Goal: Task Accomplishment & Management: Manage account settings

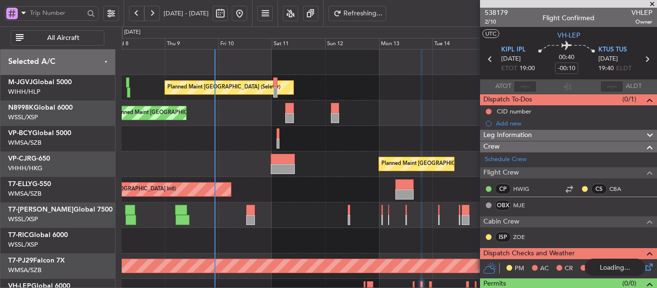
click at [242, 185] on div "Planned Maint [GEOGRAPHIC_DATA] (Seletar) Planned Maint [GEOGRAPHIC_DATA] (Sele…" at bounding box center [389, 216] width 535 height 332
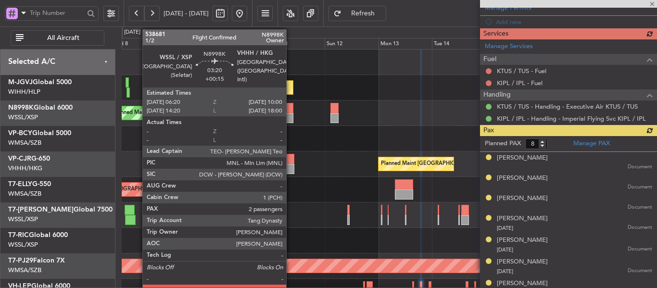
click at [291, 110] on div at bounding box center [289, 108] width 8 height 10
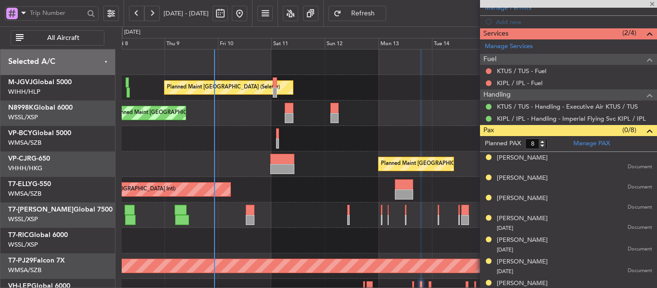
type input "+00:15"
type input "2"
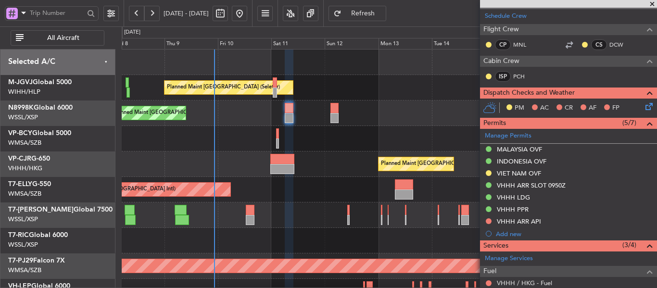
scroll to position [178, 0]
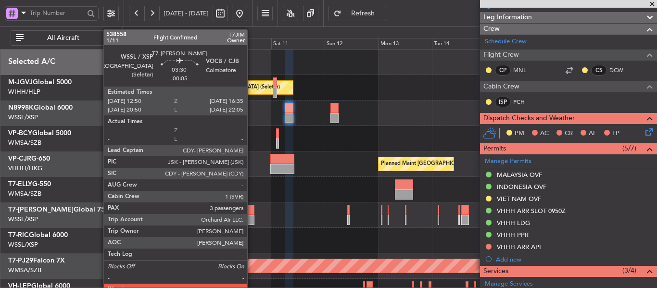
click at [252, 219] on div at bounding box center [250, 220] width 9 height 10
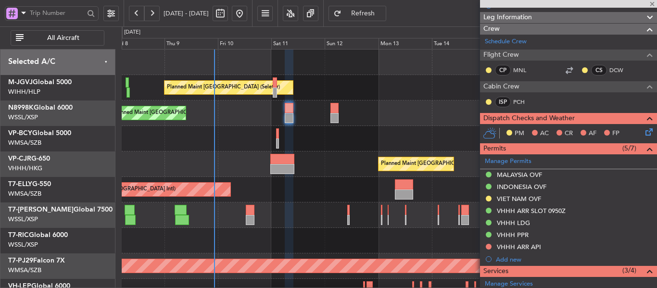
type input "-00:05"
type input "3"
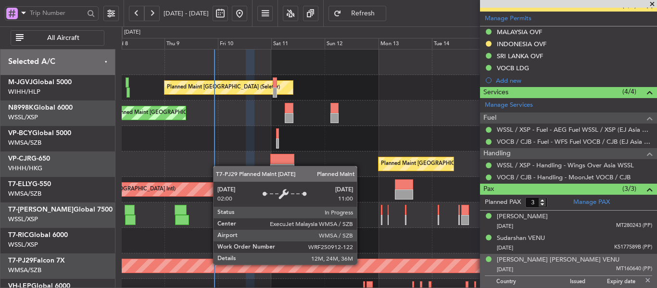
scroll to position [284, 0]
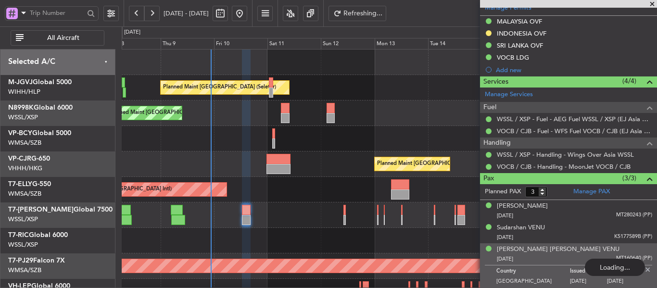
click at [341, 187] on div "Planned Maint [GEOGRAPHIC_DATA] (Seletar) Planned Maint [GEOGRAPHIC_DATA] (Sele…" at bounding box center [389, 216] width 535 height 332
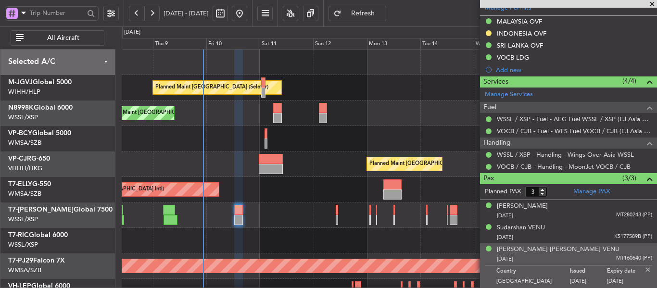
click at [307, 170] on div "Planned Maint [GEOGRAPHIC_DATA] (Seletar) Planned Maint [GEOGRAPHIC_DATA] (Sele…" at bounding box center [389, 216] width 535 height 332
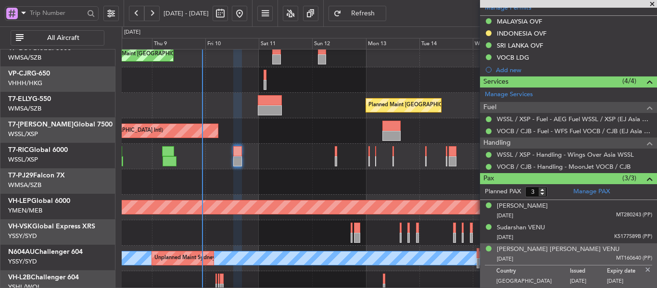
click at [299, 169] on div at bounding box center [389, 182] width 535 height 26
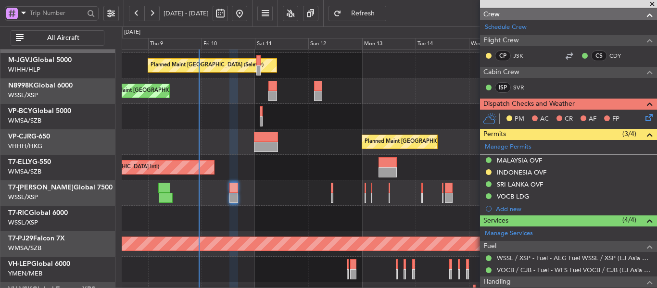
scroll to position [42, 0]
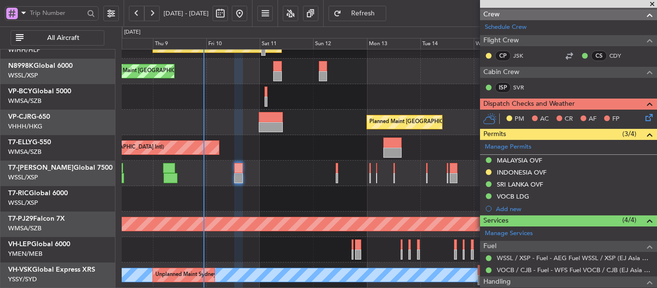
click at [310, 179] on div "Planned Maint [GEOGRAPHIC_DATA] (Seletar)" at bounding box center [389, 174] width 535 height 26
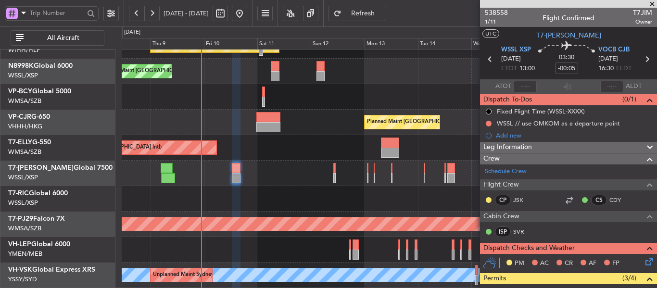
scroll to position [0, 0]
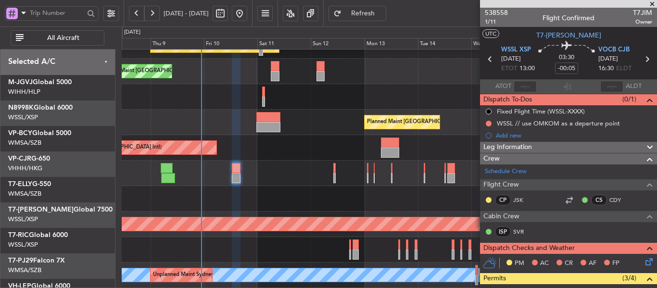
click at [307, 161] on div "Planned Maint [GEOGRAPHIC_DATA] ([GEOGRAPHIC_DATA] Intl)" at bounding box center [389, 148] width 535 height 26
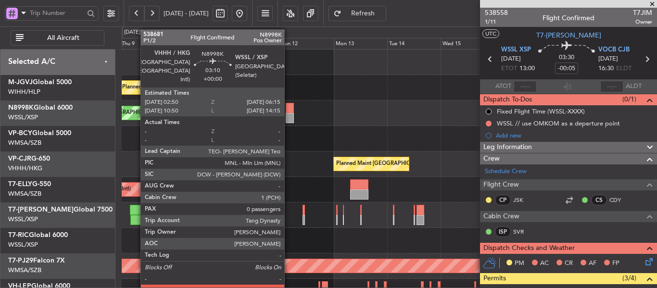
click at [289, 113] on div at bounding box center [290, 108] width 8 height 10
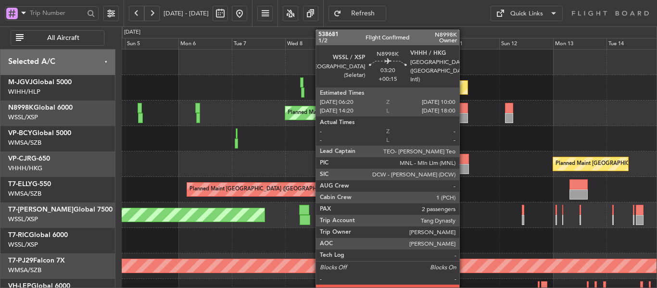
click at [464, 111] on div at bounding box center [464, 108] width 8 height 10
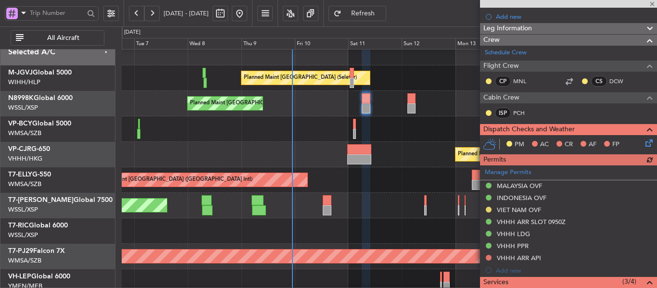
scroll to position [193, 0]
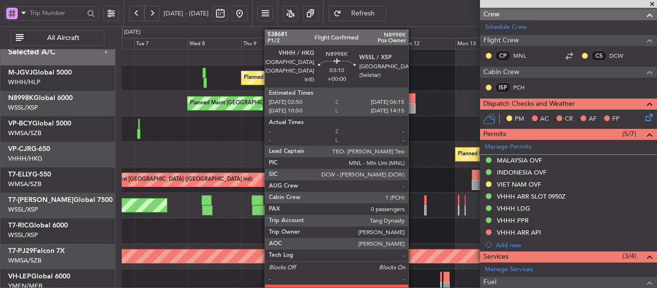
click at [413, 106] on div at bounding box center [412, 108] width 8 height 10
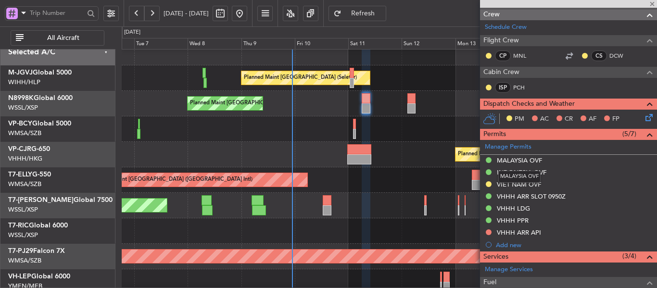
type input "0"
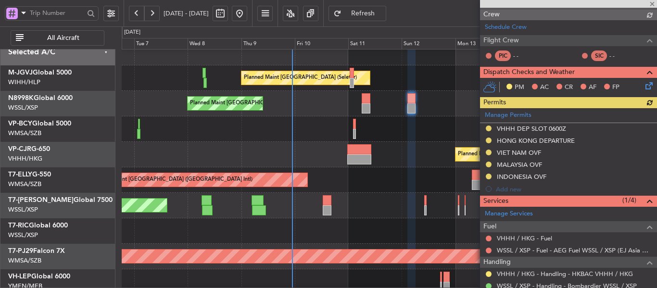
scroll to position [187, 0]
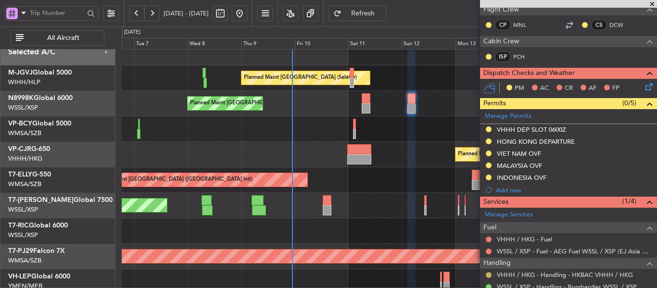
click at [486, 276] on button at bounding box center [489, 275] width 6 height 6
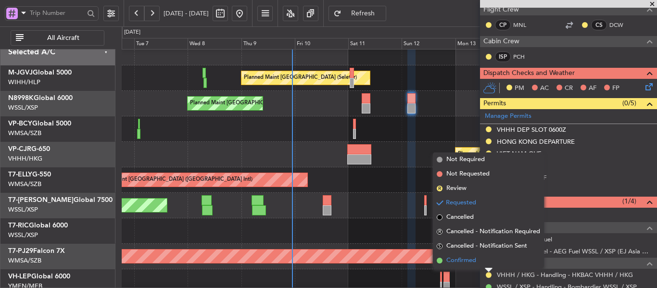
click at [439, 261] on span at bounding box center [440, 261] width 6 height 6
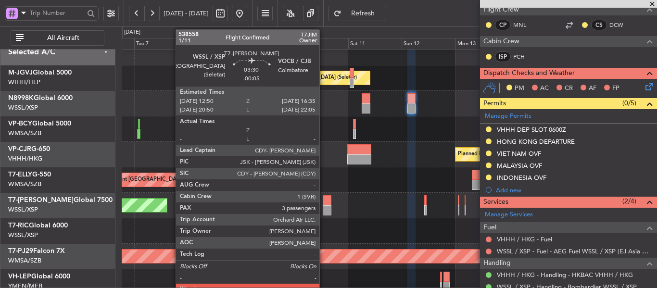
click at [324, 198] on div at bounding box center [327, 200] width 9 height 10
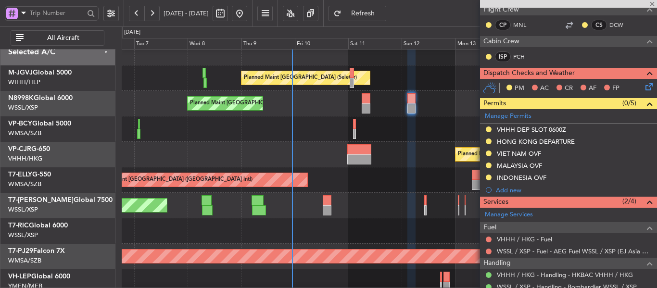
type input "-00:05"
type input "3"
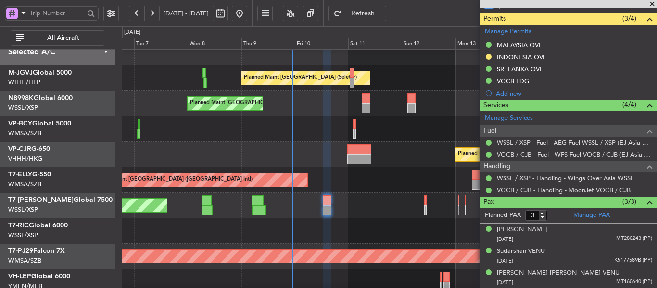
scroll to position [0, 0]
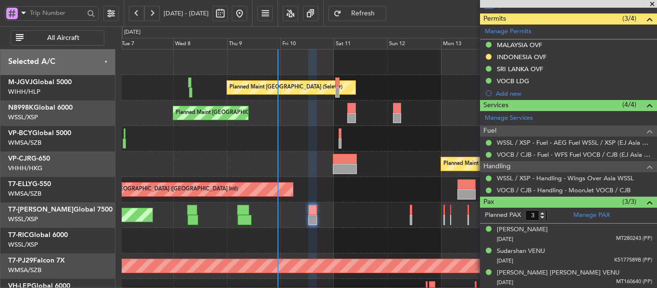
click at [403, 226] on div "Planned Maint [GEOGRAPHIC_DATA] (Seletar) Planned Maint [GEOGRAPHIC_DATA] (Sele…" at bounding box center [389, 216] width 535 height 332
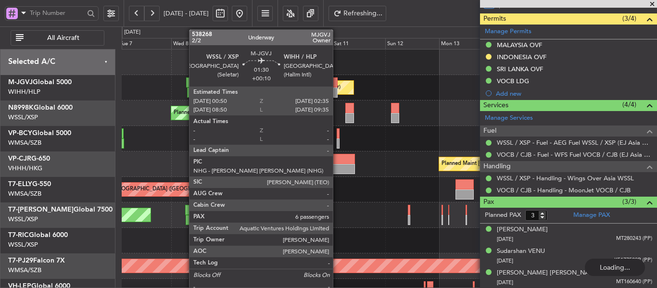
click at [336, 83] on div at bounding box center [336, 82] width 4 height 10
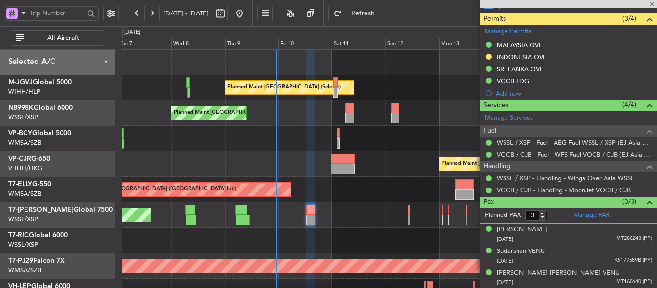
type input "+00:10"
type input "6"
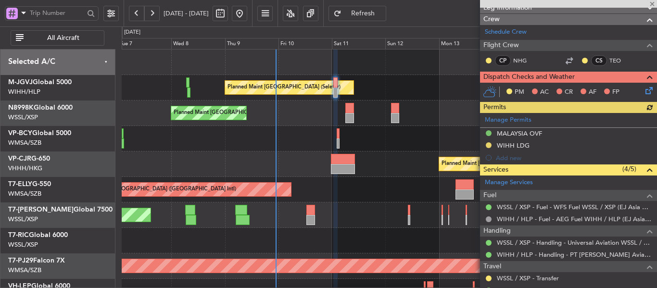
scroll to position [168, 0]
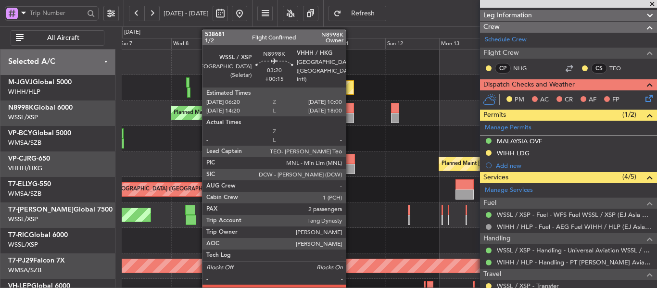
click at [350, 118] on div at bounding box center [350, 118] width 8 height 10
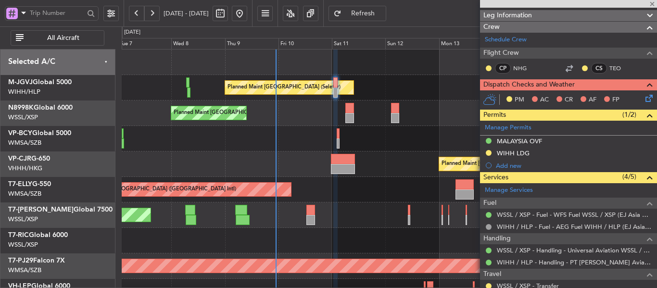
type input "+00:15"
type input "2"
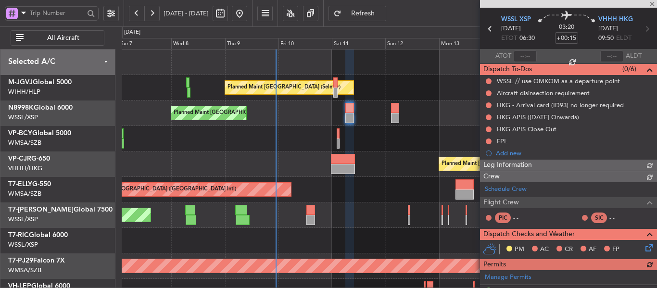
scroll to position [180, 0]
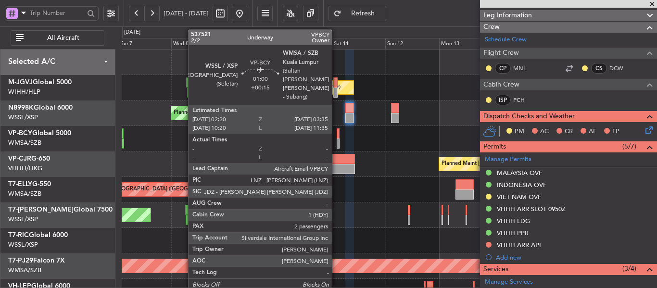
click at [336, 142] on div at bounding box center [389, 139] width 535 height 26
click at [338, 141] on div at bounding box center [338, 144] width 3 height 10
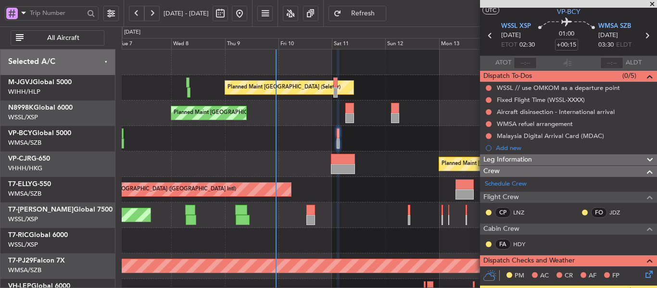
scroll to position [0, 0]
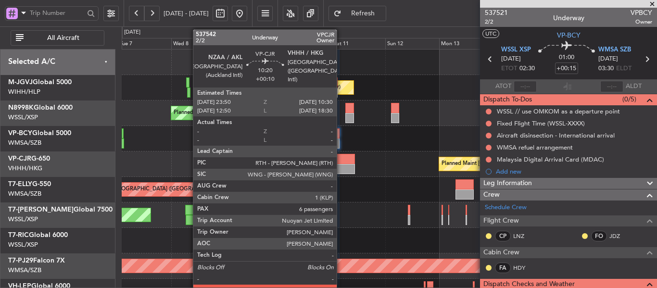
click at [341, 167] on div at bounding box center [343, 169] width 24 height 10
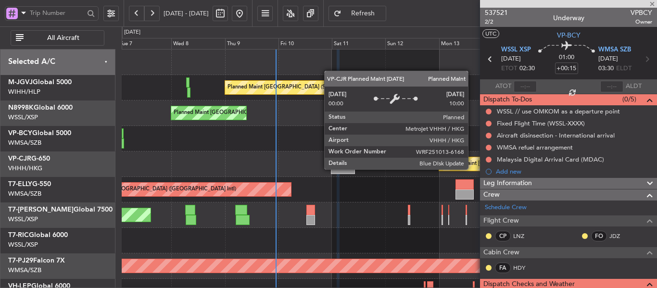
type input "+00:10"
type input "6"
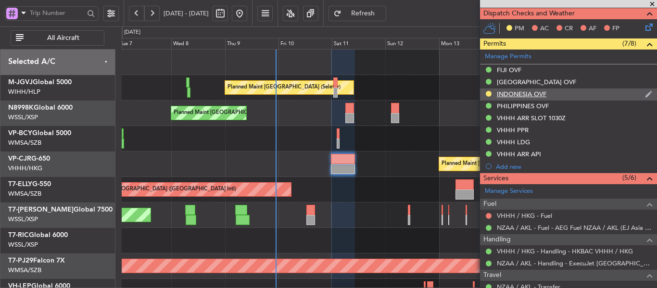
scroll to position [228, 0]
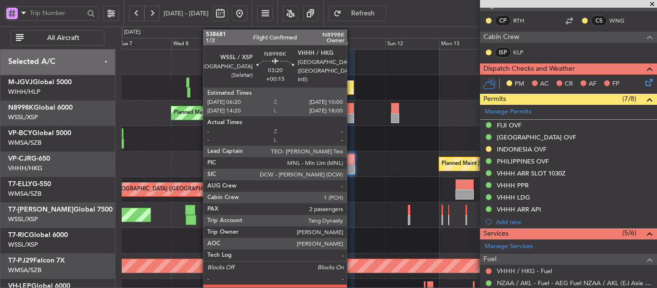
click at [351, 114] on div at bounding box center [350, 118] width 8 height 10
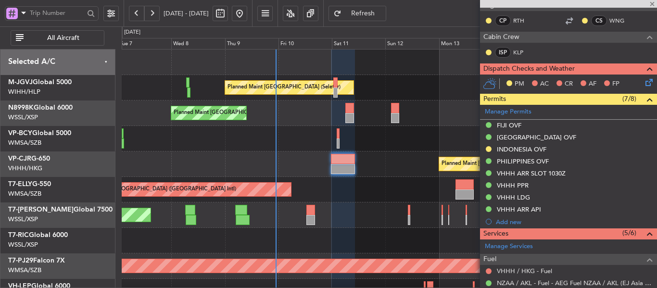
type input "+00:15"
type input "2"
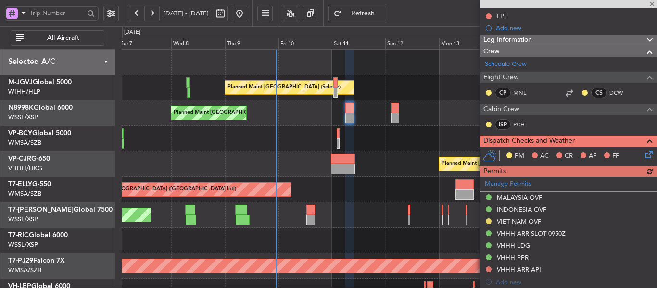
scroll to position [131, 0]
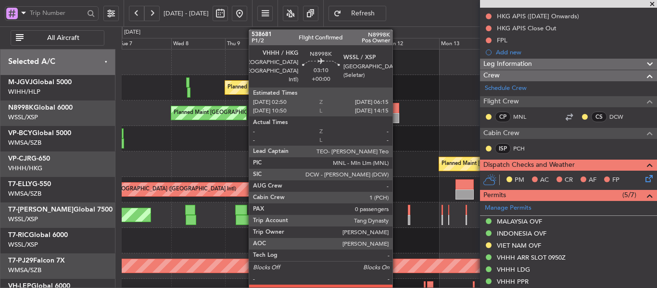
click at [397, 121] on div at bounding box center [395, 118] width 8 height 10
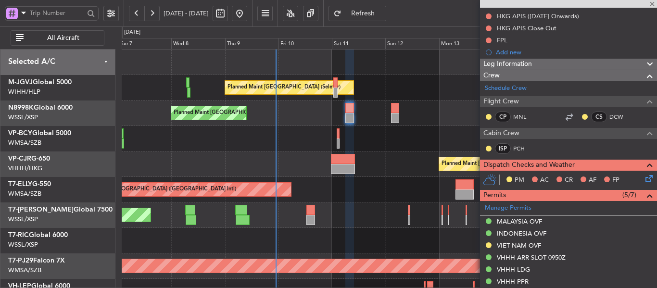
type input "0"
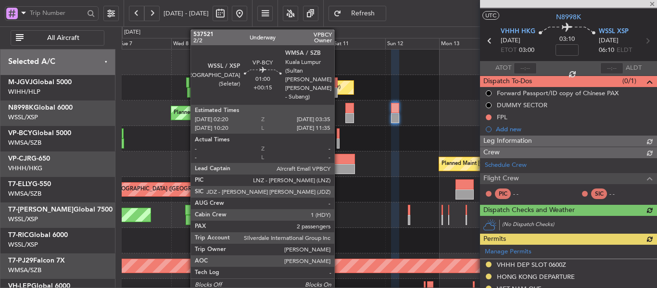
scroll to position [95, 0]
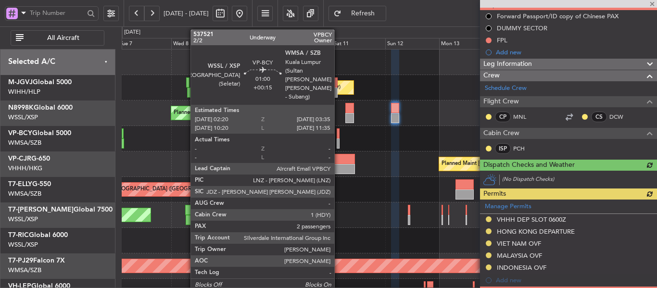
click at [339, 139] on div at bounding box center [338, 144] width 3 height 10
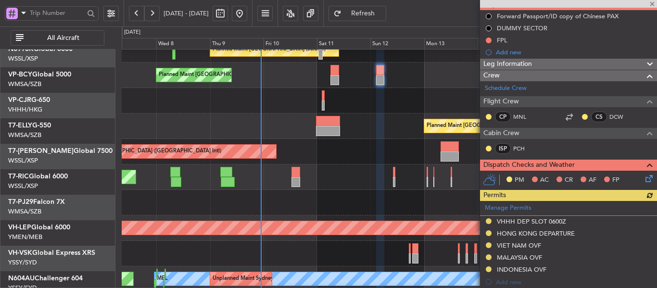
click at [353, 165] on div "Planned Maint [GEOGRAPHIC_DATA] (Seletar)" at bounding box center [389, 178] width 535 height 26
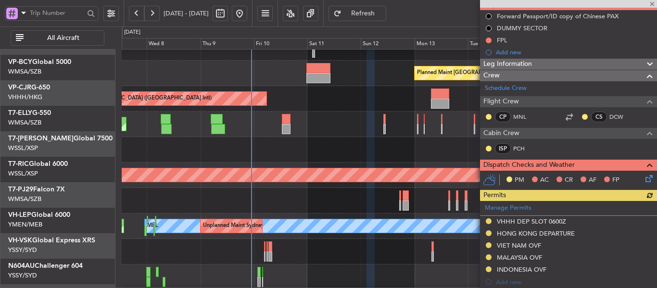
scroll to position [92, 0]
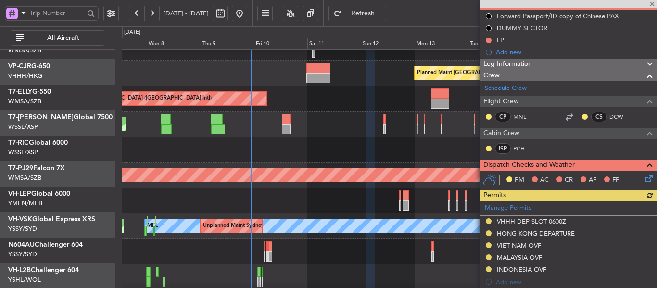
click at [340, 202] on div at bounding box center [389, 201] width 535 height 26
type input "+00:15"
type input "2"
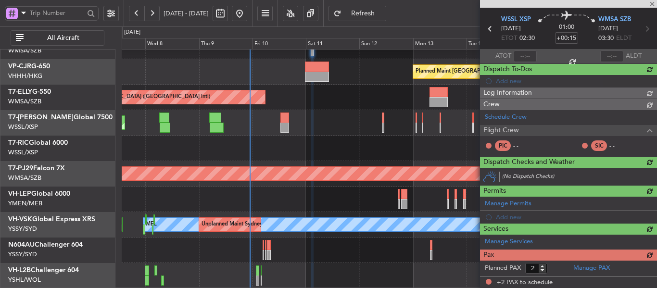
scroll to position [119, 0]
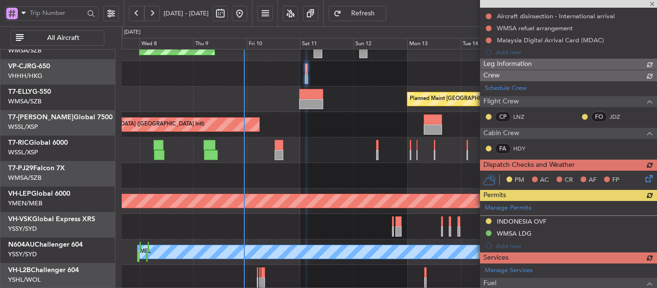
click at [340, 163] on div "Planned Maint [GEOGRAPHIC_DATA] (Seletar)" at bounding box center [389, 151] width 535 height 26
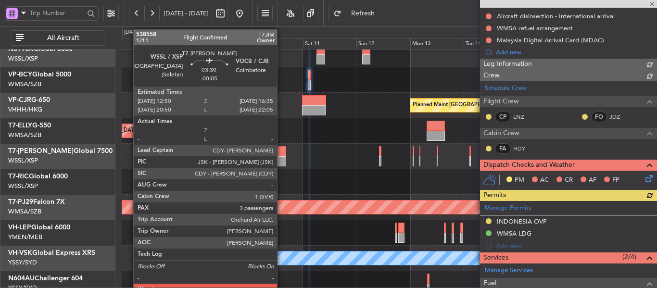
click at [282, 151] on div at bounding box center [282, 151] width 9 height 10
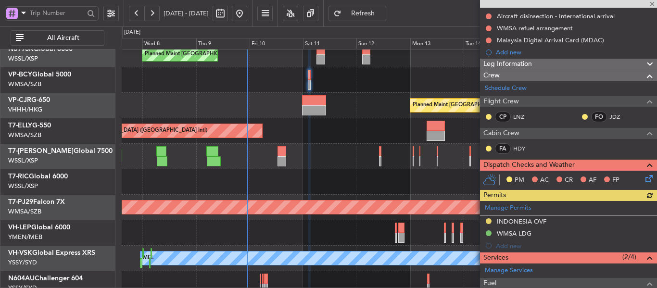
type input "-00:05"
type input "3"
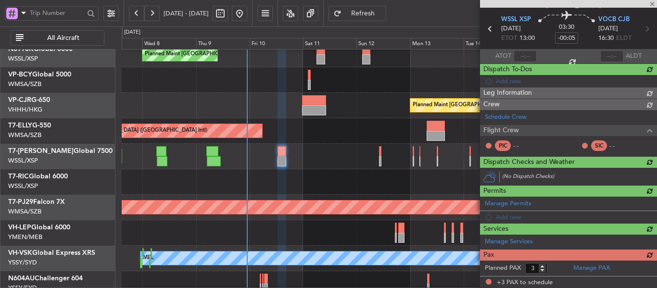
scroll to position [83, 0]
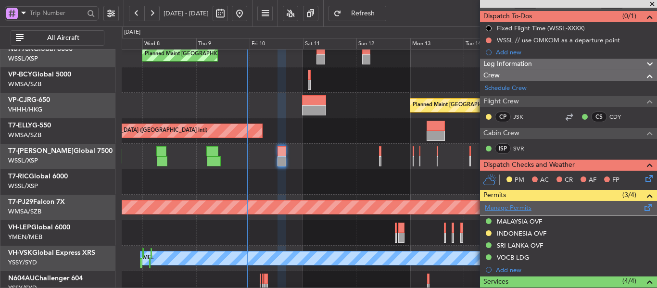
click at [520, 209] on link "Manage Permits" at bounding box center [508, 209] width 47 height 10
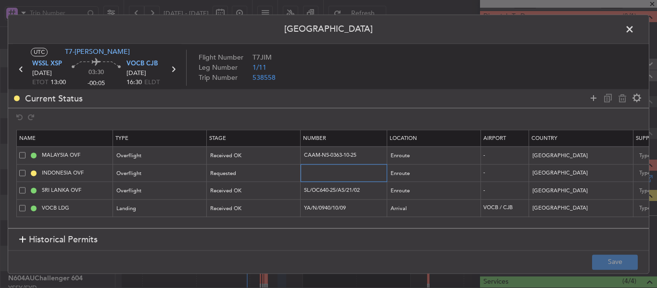
click at [337, 171] on input "text" at bounding box center [345, 173] width 84 height 8
paste input "SJ15964"
type input "SJ15964"
click at [285, 176] on div "Requested" at bounding box center [251, 174] width 80 height 14
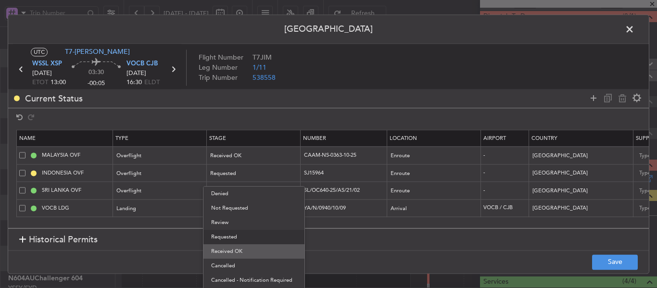
click at [270, 245] on span "Received OK" at bounding box center [254, 252] width 86 height 14
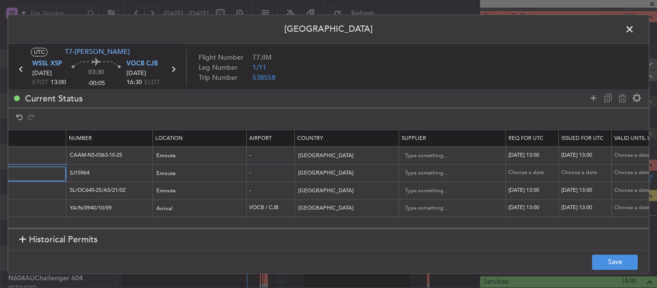
scroll to position [0, 256]
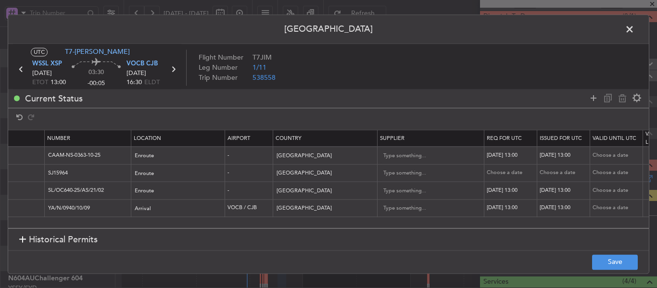
click at [495, 174] on div "Choose a date" at bounding box center [512, 173] width 50 height 8
select select "10"
select select "2025"
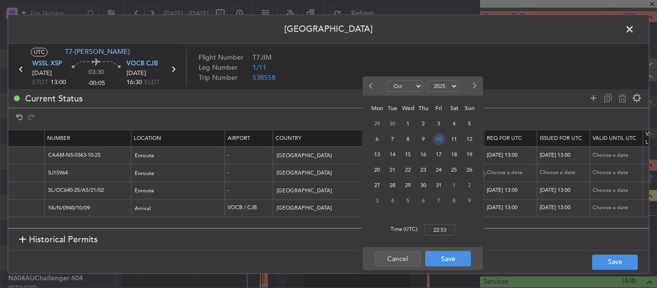
click at [443, 136] on span "10" at bounding box center [439, 139] width 12 height 12
click at [442, 227] on input "00:00" at bounding box center [440, 230] width 31 height 12
type input "13:00"
click at [451, 261] on button "Save" at bounding box center [448, 258] width 46 height 15
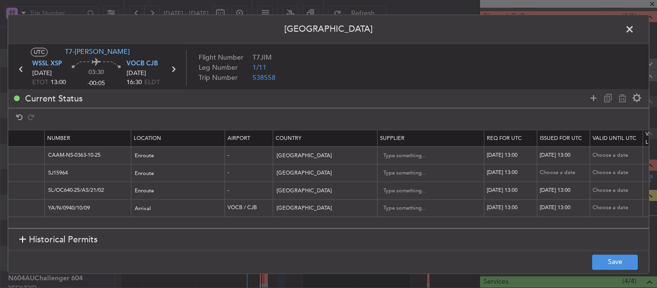
click at [550, 170] on div "Choose a date" at bounding box center [565, 173] width 50 height 8
select select "10"
select select "2025"
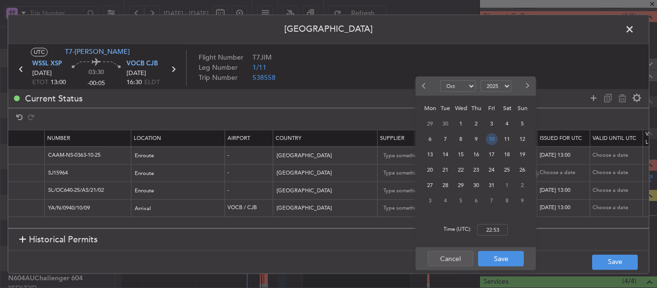
click at [489, 139] on span "10" at bounding box center [492, 139] width 12 height 12
click at [491, 228] on input "00:00" at bounding box center [492, 230] width 31 height 12
type input "13:00"
click at [501, 255] on button "Save" at bounding box center [501, 258] width 46 height 15
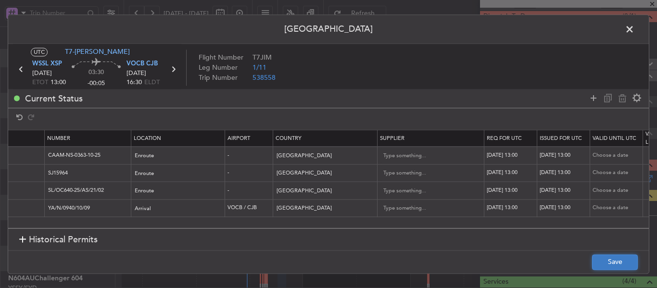
click at [607, 261] on button "Save" at bounding box center [616, 262] width 46 height 15
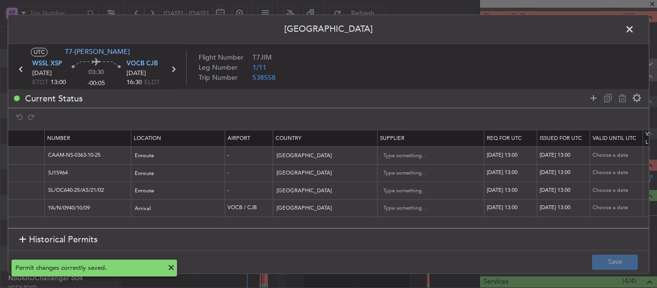
click at [635, 31] on span at bounding box center [635, 31] width 0 height 19
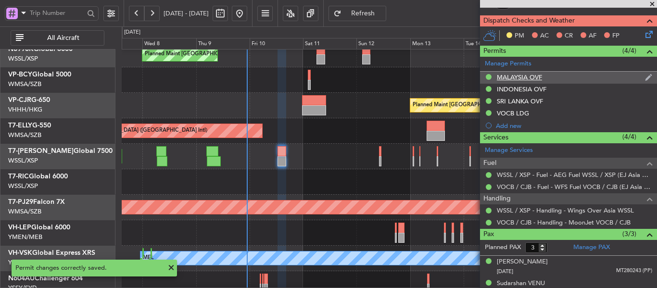
scroll to position [260, 0]
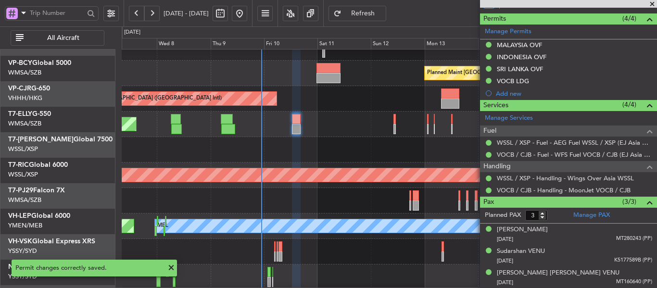
click at [313, 214] on div at bounding box center [389, 201] width 535 height 26
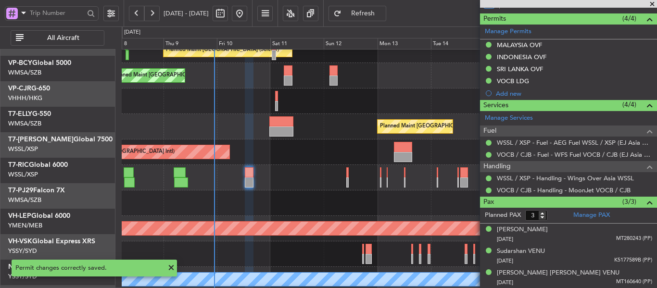
scroll to position [16, 0]
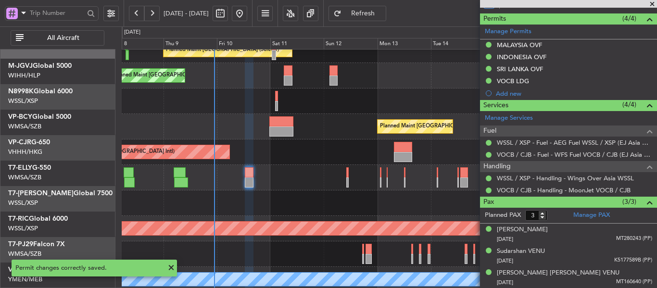
click at [294, 165] on div "Planned Maint [GEOGRAPHIC_DATA] ([GEOGRAPHIC_DATA] Intl)" at bounding box center [389, 153] width 535 height 26
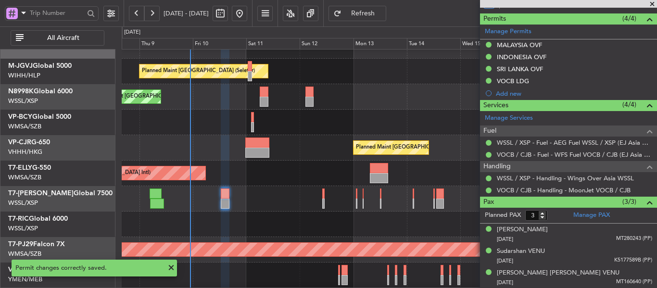
scroll to position [0, 0]
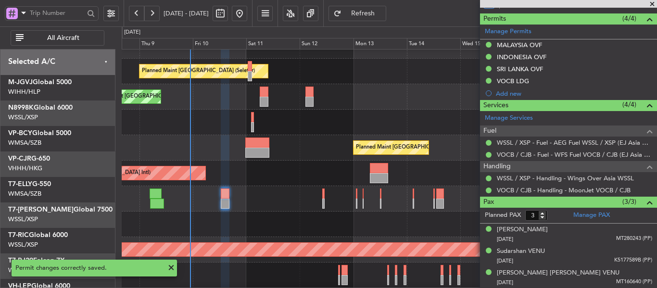
click at [305, 163] on div "Planned Maint [GEOGRAPHIC_DATA] (Seletar) Planned Maint [GEOGRAPHIC_DATA] (Sele…" at bounding box center [389, 199] width 535 height 332
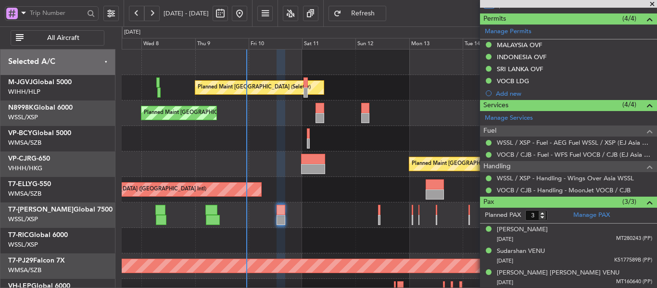
click at [367, 178] on div "Planned Maint [GEOGRAPHIC_DATA] (Seletar) Planned Maint [GEOGRAPHIC_DATA] (Sele…" at bounding box center [389, 216] width 535 height 332
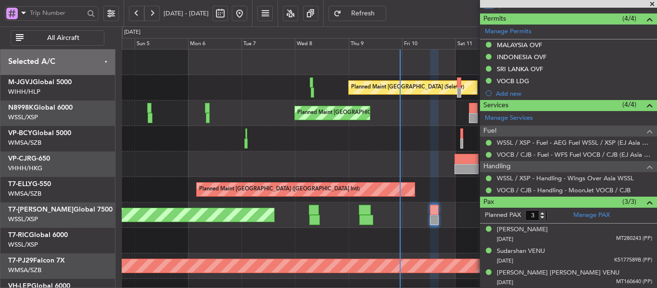
click at [284, 168] on div "Planned Maint [GEOGRAPHIC_DATA] ([GEOGRAPHIC_DATA] Intl) Planned Maint [GEOGRAP…" at bounding box center [389, 165] width 535 height 26
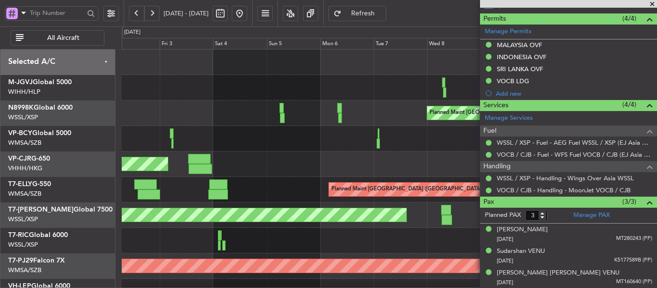
click at [331, 192] on div "Planned Maint [GEOGRAPHIC_DATA] (Seletar) Planned Maint [GEOGRAPHIC_DATA] (Sele…" at bounding box center [389, 216] width 535 height 332
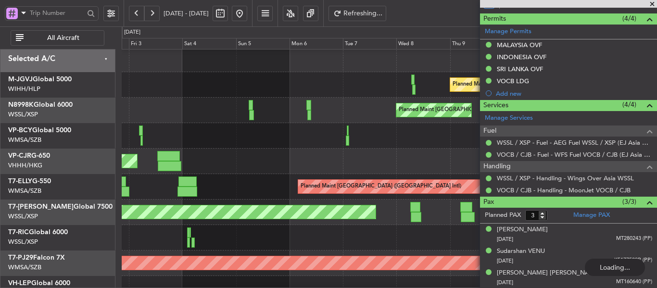
click at [326, 163] on div "Planned Maint [GEOGRAPHIC_DATA] ([GEOGRAPHIC_DATA] Intl) Planned Maint [GEOGRAP…" at bounding box center [389, 162] width 535 height 26
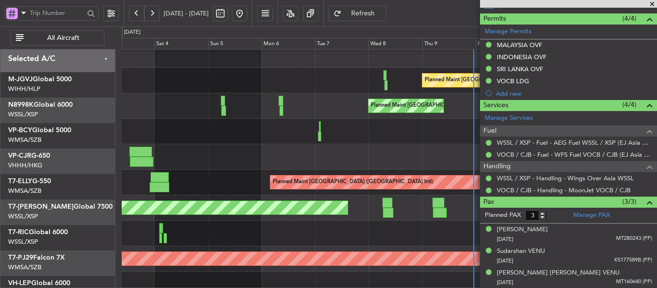
click at [328, 162] on div "Planned Maint [GEOGRAPHIC_DATA] ([GEOGRAPHIC_DATA] Intl) Planned Maint [GEOGRAP…" at bounding box center [389, 157] width 535 height 26
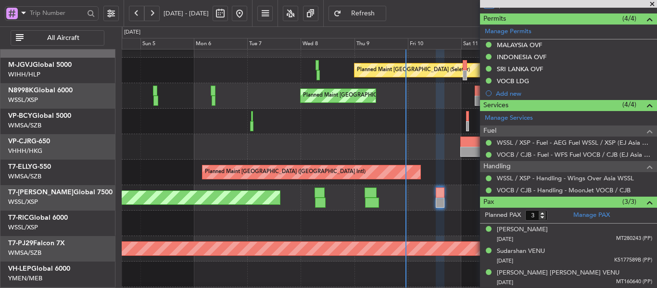
click at [315, 143] on div "Planned Maint [GEOGRAPHIC_DATA] ([GEOGRAPHIC_DATA] Intl) Planned Maint [GEOGRAP…" at bounding box center [389, 147] width 535 height 26
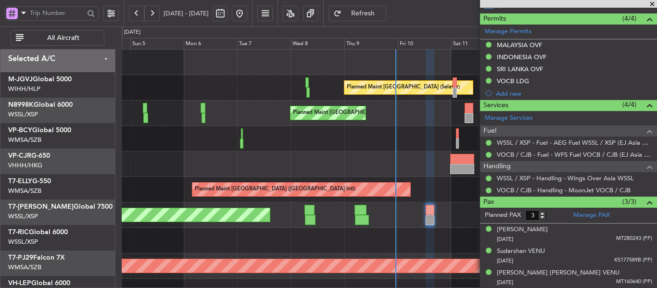
scroll to position [0, 0]
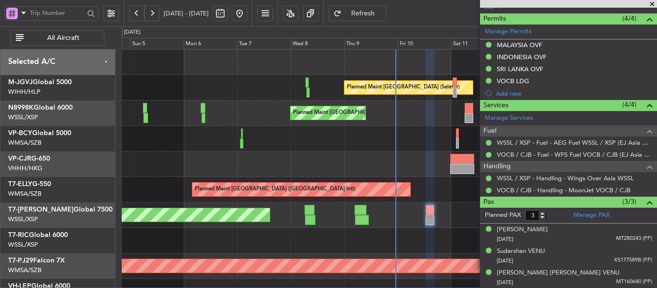
click at [343, 153] on div "Planned Maint [GEOGRAPHIC_DATA] (Seletar) Planned Maint [GEOGRAPHIC_DATA] (Sele…" at bounding box center [389, 216] width 535 height 332
click at [653, 7] on span at bounding box center [653, 4] width 10 height 9
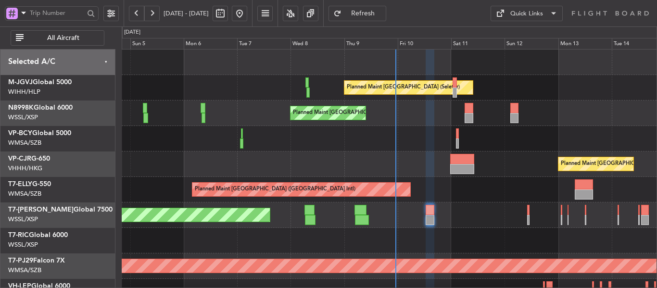
type input "0"
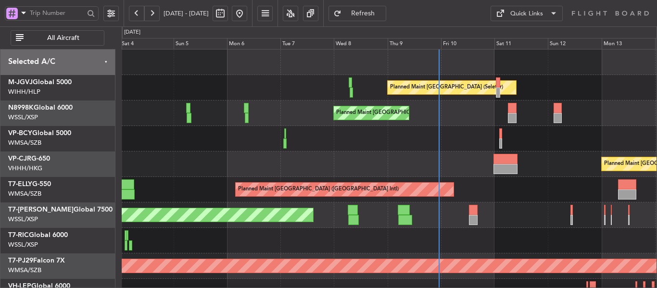
click at [303, 166] on div "Planned Maint [GEOGRAPHIC_DATA] ([GEOGRAPHIC_DATA] Intl) Planned Maint [GEOGRAP…" at bounding box center [389, 165] width 535 height 26
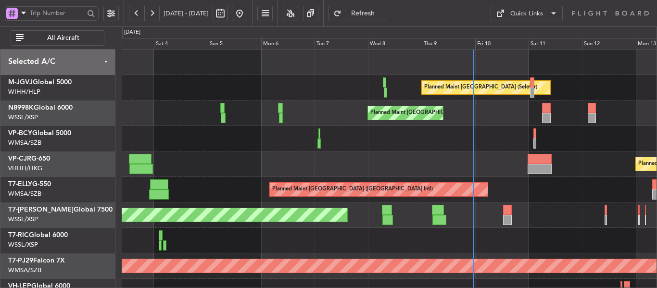
click at [282, 162] on div "Planned Maint [GEOGRAPHIC_DATA] (Seletar) Planned Maint [GEOGRAPHIC_DATA] (Sele…" at bounding box center [389, 216] width 535 height 332
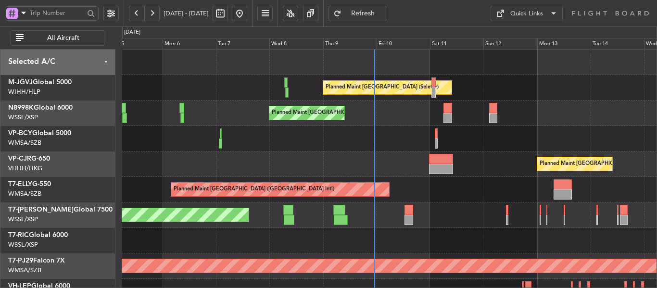
click at [332, 162] on div "Planned Maint [GEOGRAPHIC_DATA] ([GEOGRAPHIC_DATA] Intl) Planned Maint [GEOGRAP…" at bounding box center [389, 165] width 535 height 26
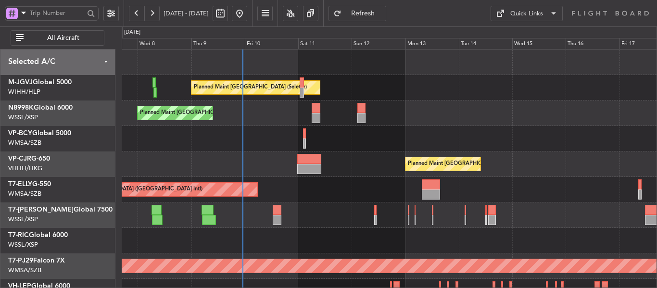
scroll to position [10, 0]
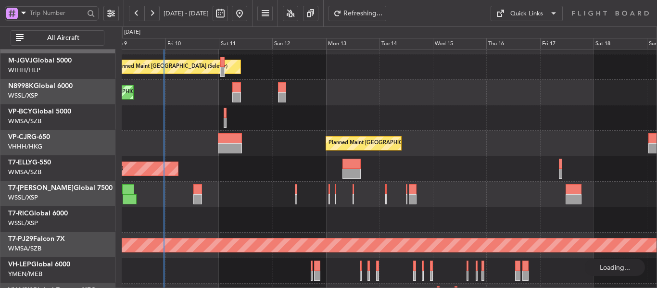
click at [244, 182] on div "Planned Maint [GEOGRAPHIC_DATA] (Seletar)" at bounding box center [389, 195] width 535 height 26
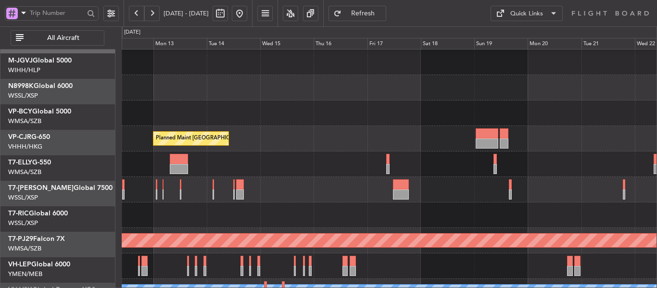
scroll to position [23, 0]
click at [271, 169] on div "Planned Maint [GEOGRAPHIC_DATA] ([GEOGRAPHIC_DATA] Intl)" at bounding box center [389, 165] width 535 height 26
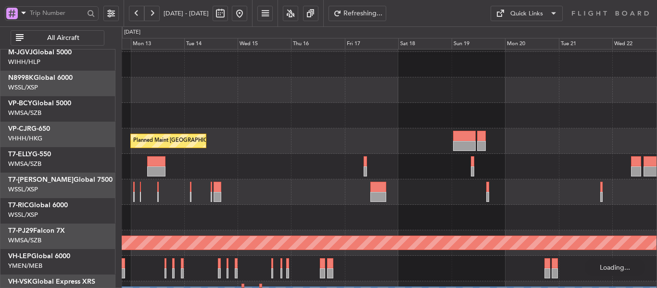
click at [305, 158] on div at bounding box center [389, 167] width 535 height 26
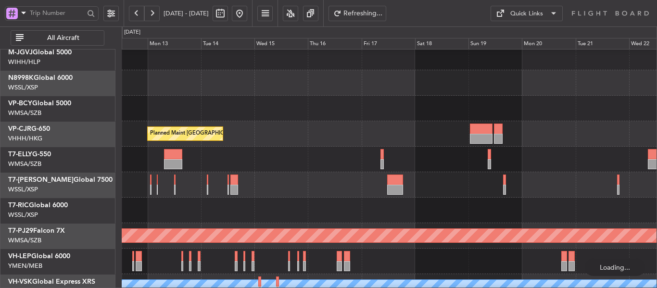
scroll to position [30, 0]
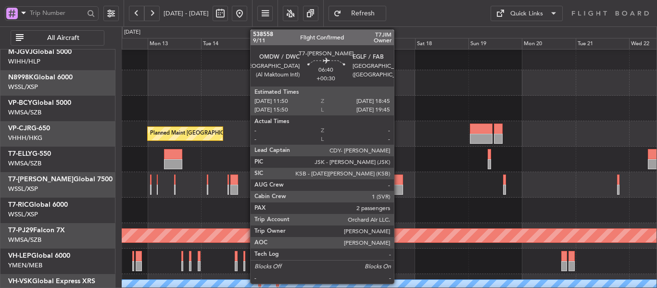
click at [399, 178] on div at bounding box center [395, 180] width 16 height 10
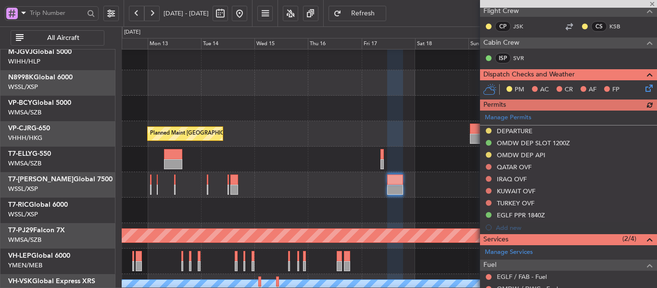
scroll to position [193, 0]
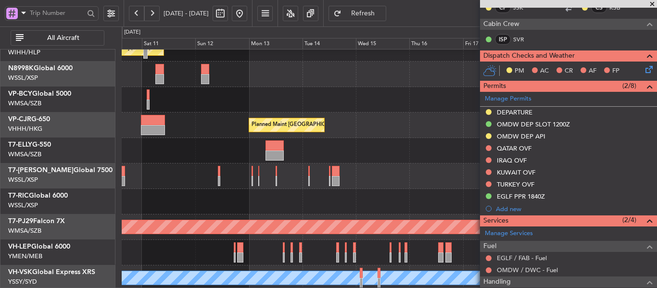
click at [387, 206] on div at bounding box center [389, 202] width 535 height 26
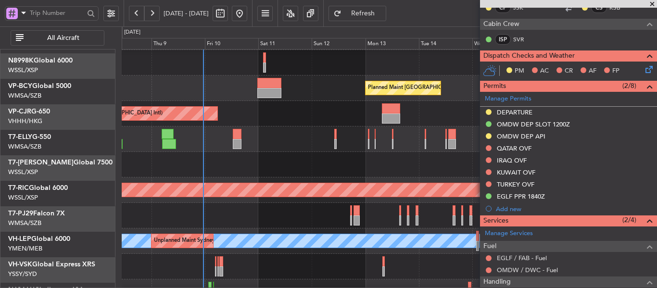
scroll to position [76, 0]
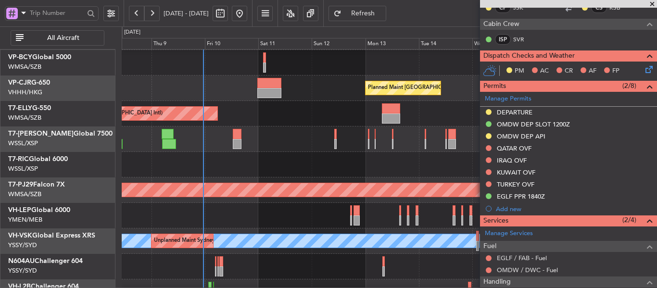
click at [341, 221] on div at bounding box center [389, 216] width 535 height 26
click at [652, 3] on span at bounding box center [653, 4] width 10 height 9
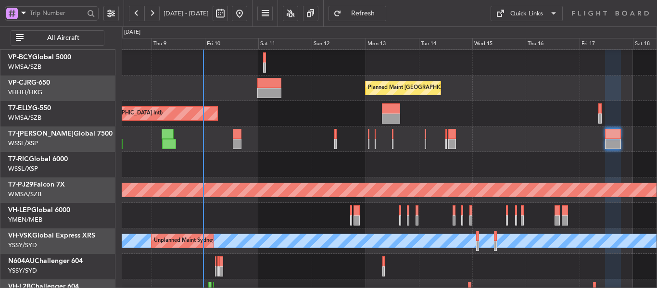
type input "0"
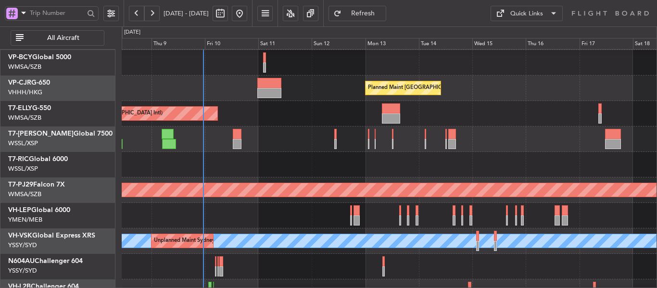
scroll to position [0, 0]
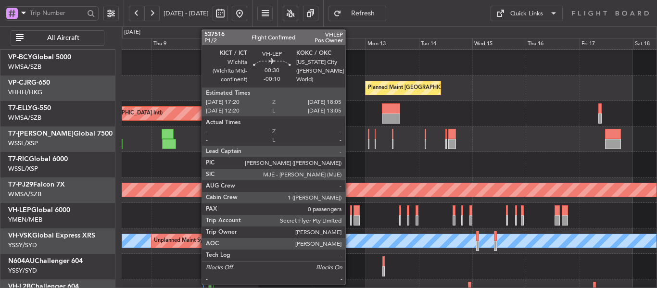
click at [350, 216] on div at bounding box center [351, 221] width 2 height 10
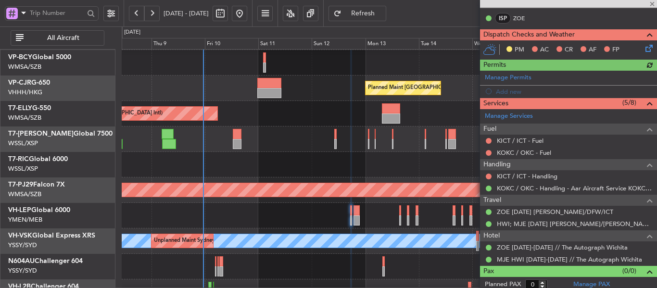
scroll to position [206, 0]
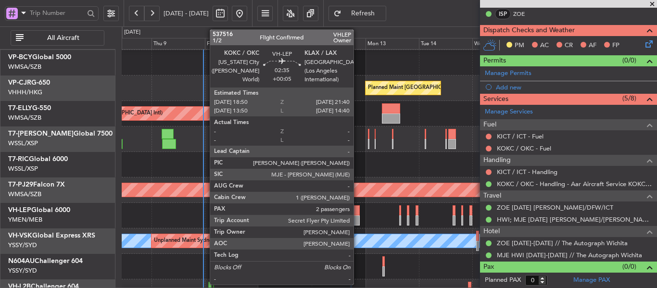
click at [358, 223] on div at bounding box center [357, 221] width 7 height 10
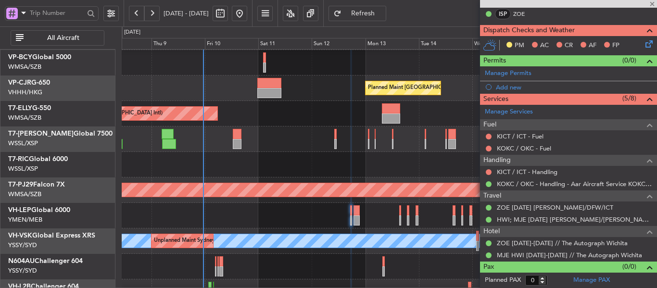
type input "+00:05"
type input "2"
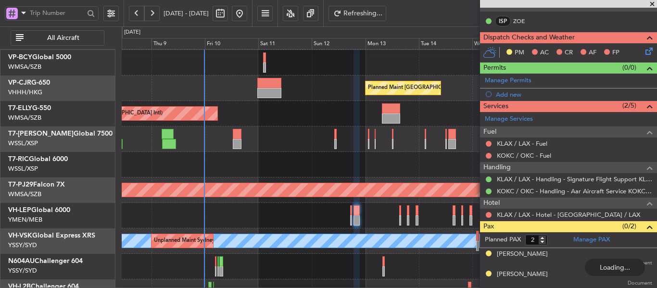
scroll to position [51, 0]
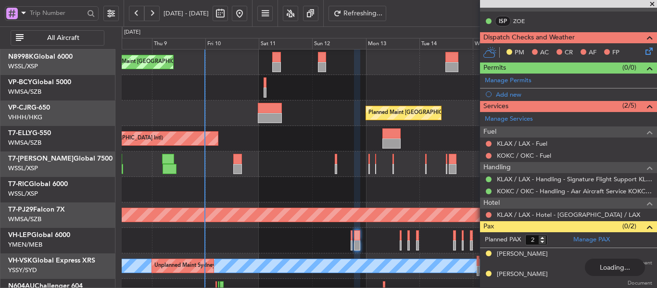
click at [314, 165] on div "Planned Maint [GEOGRAPHIC_DATA] (Seletar)" at bounding box center [389, 165] width 535 height 26
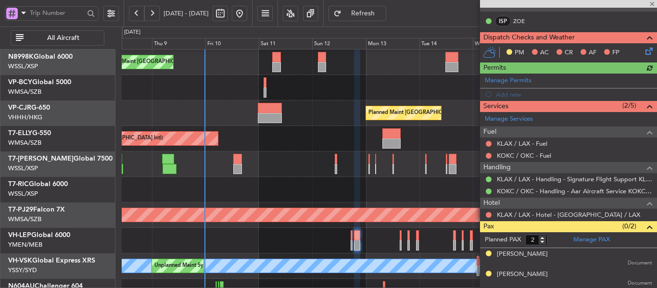
scroll to position [31, 0]
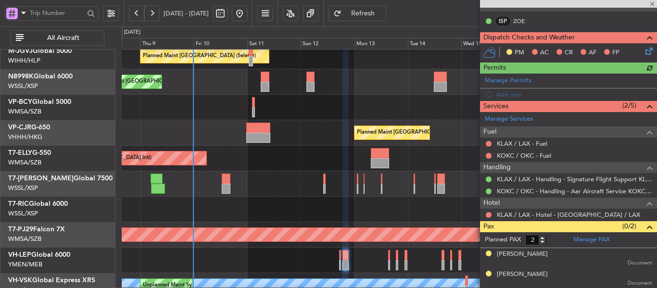
click at [311, 159] on div "Planned Maint [GEOGRAPHIC_DATA] ([GEOGRAPHIC_DATA] Intl)" at bounding box center [389, 159] width 535 height 26
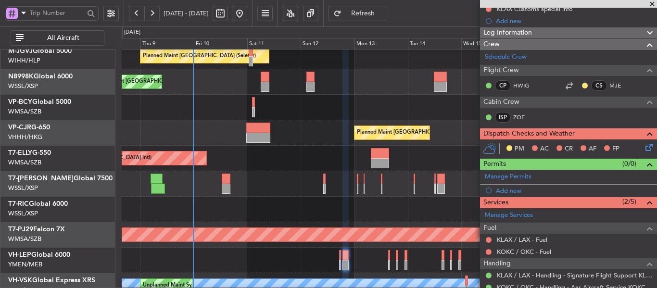
scroll to position [0, 0]
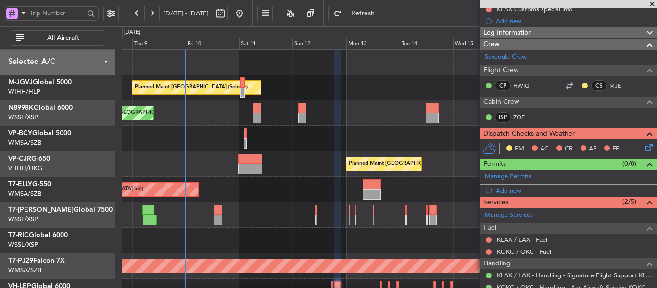
click at [295, 169] on div "Planned Maint [GEOGRAPHIC_DATA] (Seletar) Planned Maint [GEOGRAPHIC_DATA] (Sele…" at bounding box center [389, 216] width 535 height 332
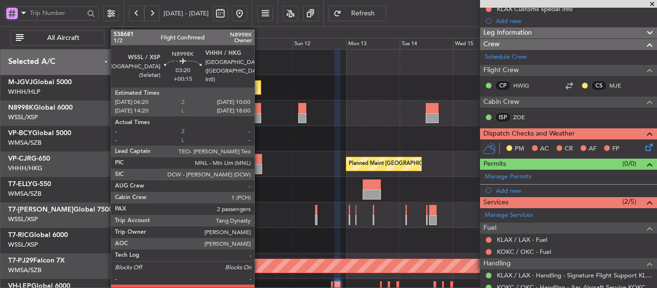
click at [259, 115] on div at bounding box center [257, 118] width 8 height 10
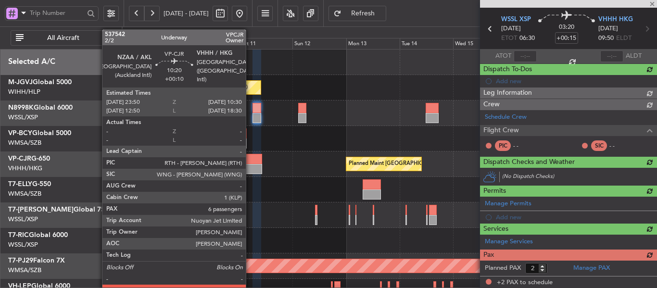
scroll to position [163, 0]
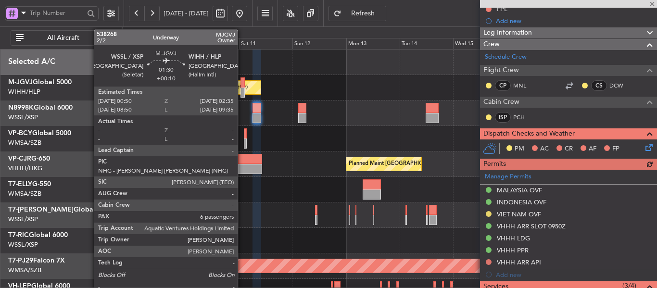
click at [242, 84] on div at bounding box center [243, 82] width 4 height 10
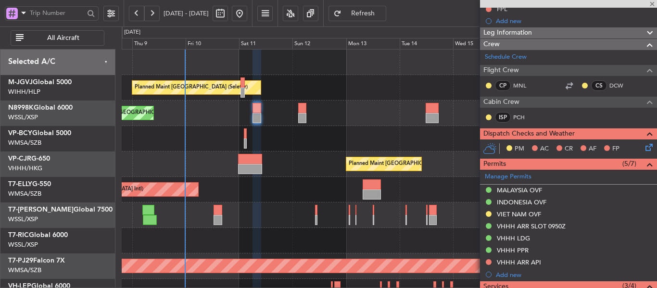
type input "+00:10"
type input "6"
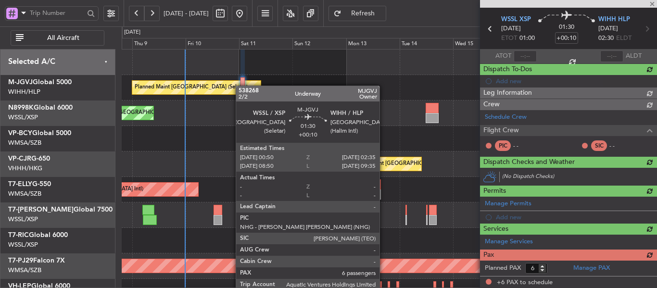
scroll to position [151, 0]
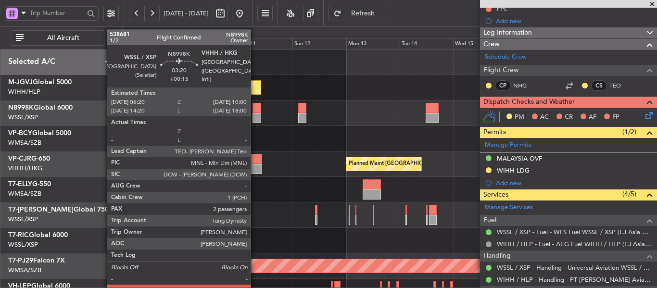
click at [255, 117] on div at bounding box center [257, 118] width 8 height 10
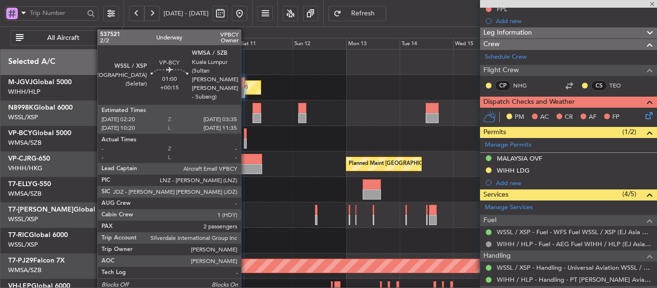
type input "+00:15"
type input "2"
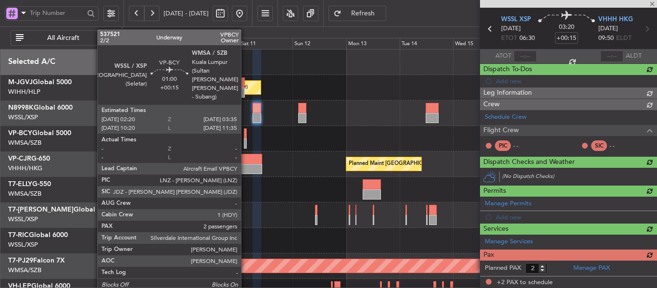
scroll to position [163, 0]
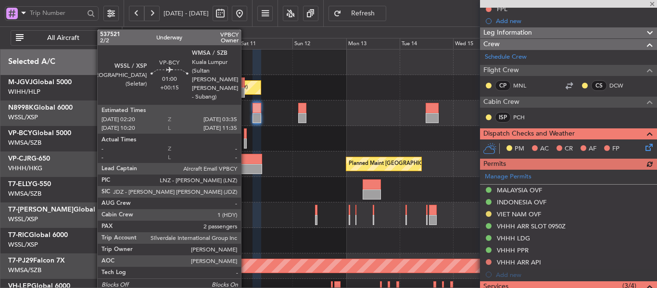
click at [245, 145] on div at bounding box center [245, 144] width 3 height 10
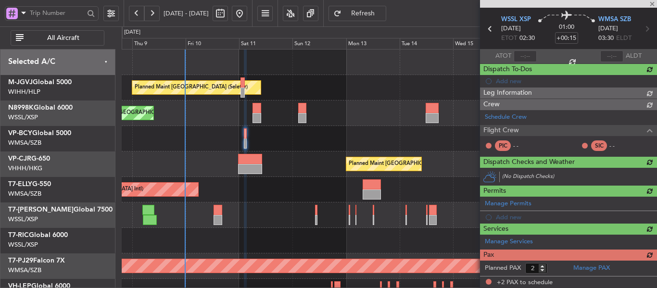
scroll to position [151, 0]
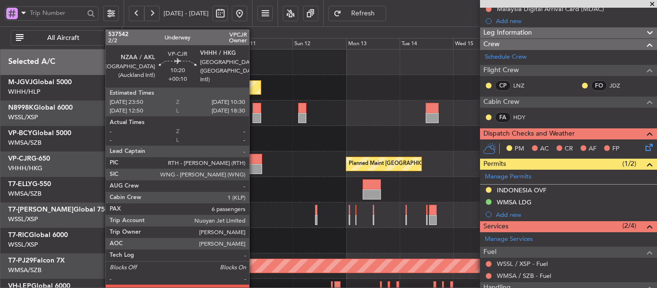
click at [254, 168] on div at bounding box center [250, 169] width 24 height 10
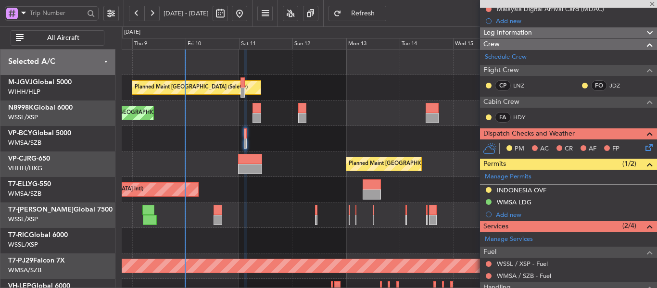
type input "+00:10"
type input "6"
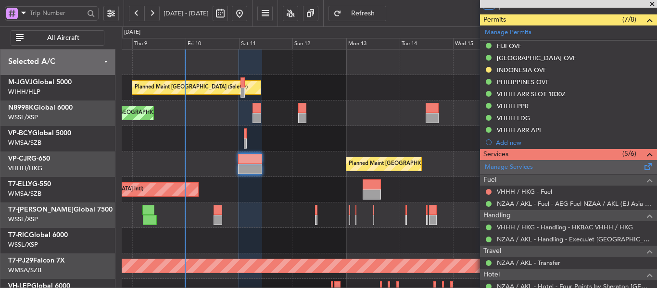
scroll to position [259, 0]
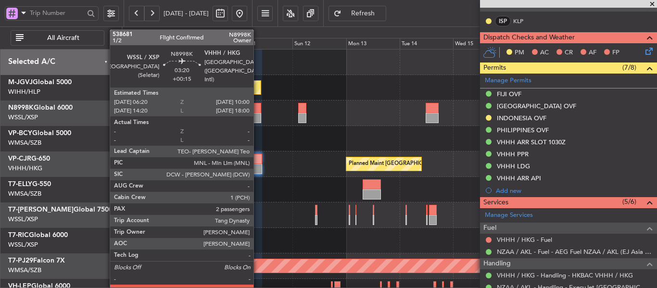
click at [258, 112] on div at bounding box center [257, 108] width 8 height 10
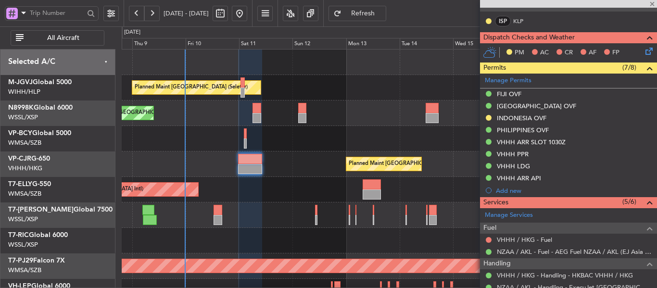
type input "+00:15"
type input "2"
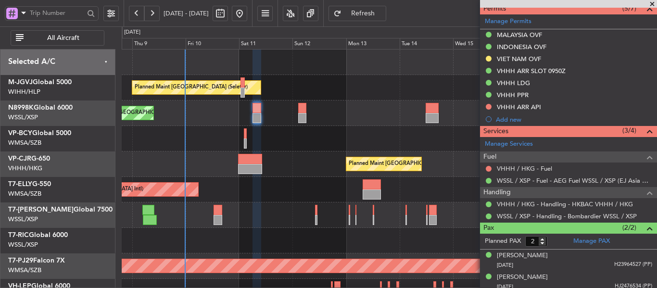
scroll to position [322, 0]
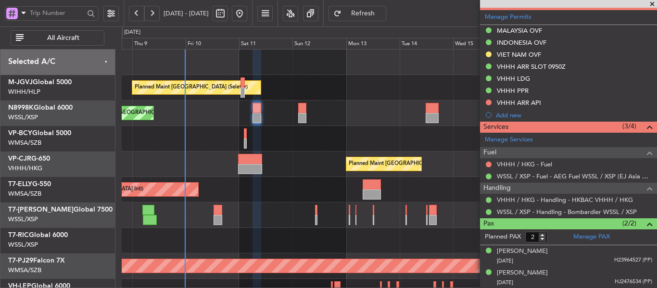
click at [274, 116] on div "Planned Maint [GEOGRAPHIC_DATA] (Seletar)" at bounding box center [389, 114] width 535 height 26
click at [207, 116] on div "Planned Maint [GEOGRAPHIC_DATA] (Seletar)" at bounding box center [389, 114] width 535 height 26
